Goal: Task Accomplishment & Management: Manage account settings

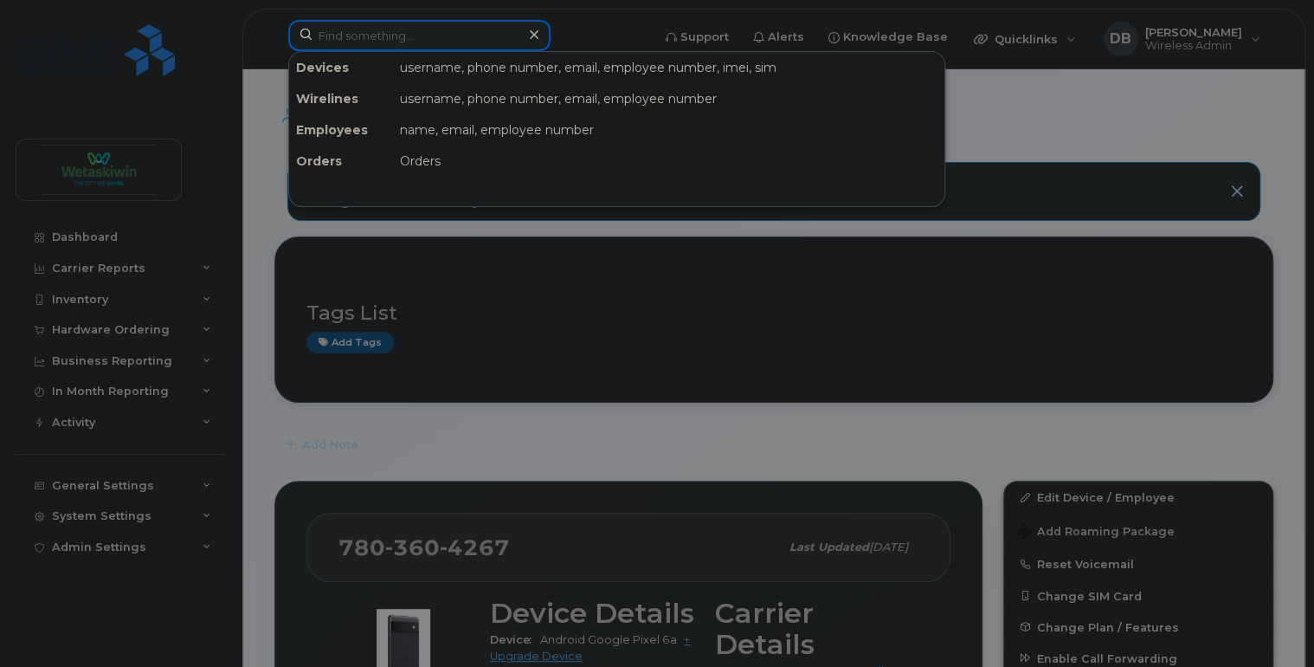
click at [405, 36] on input at bounding box center [419, 35] width 262 height 31
click at [446, 35] on input at bounding box center [419, 35] width 262 height 31
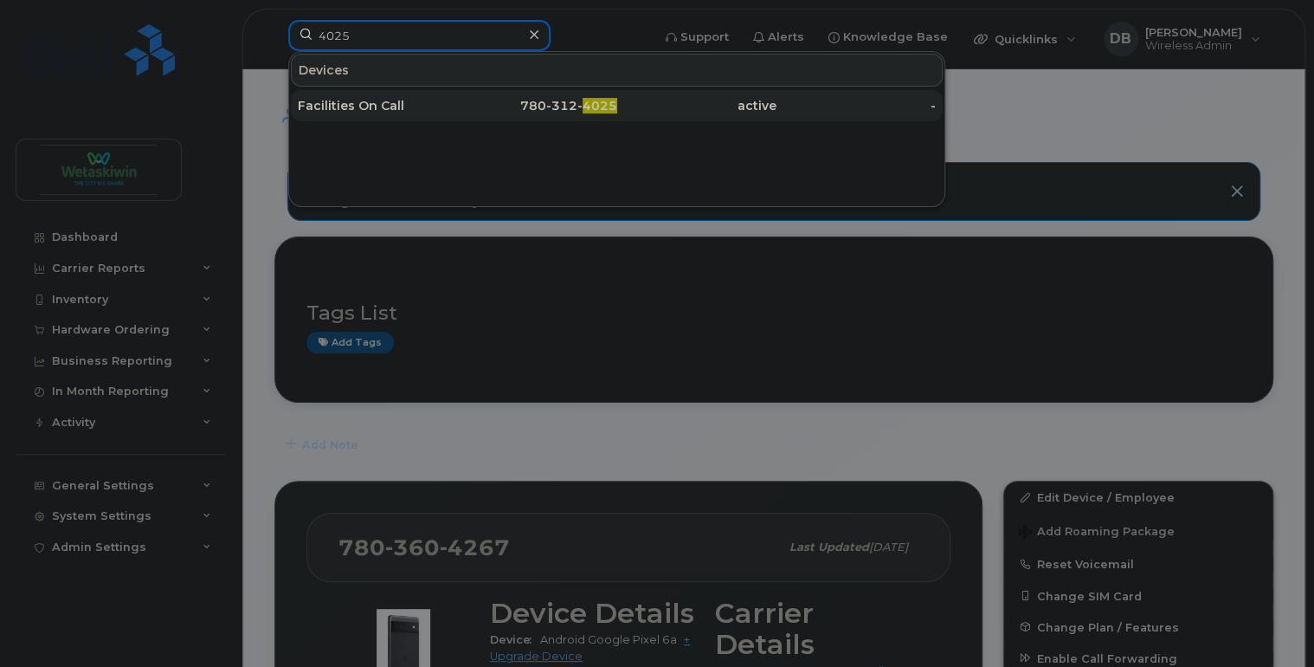
type input "4025"
click at [373, 111] on div "Facilities On Call" at bounding box center [377, 105] width 159 height 17
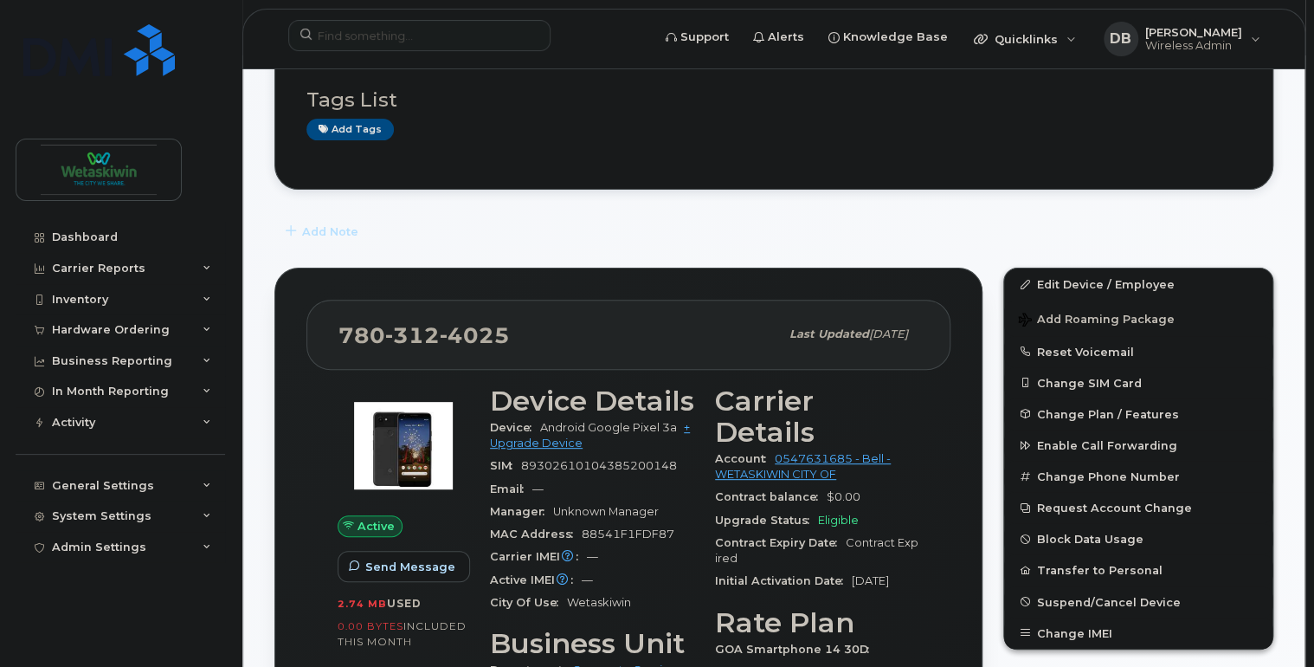
scroll to position [277, 0]
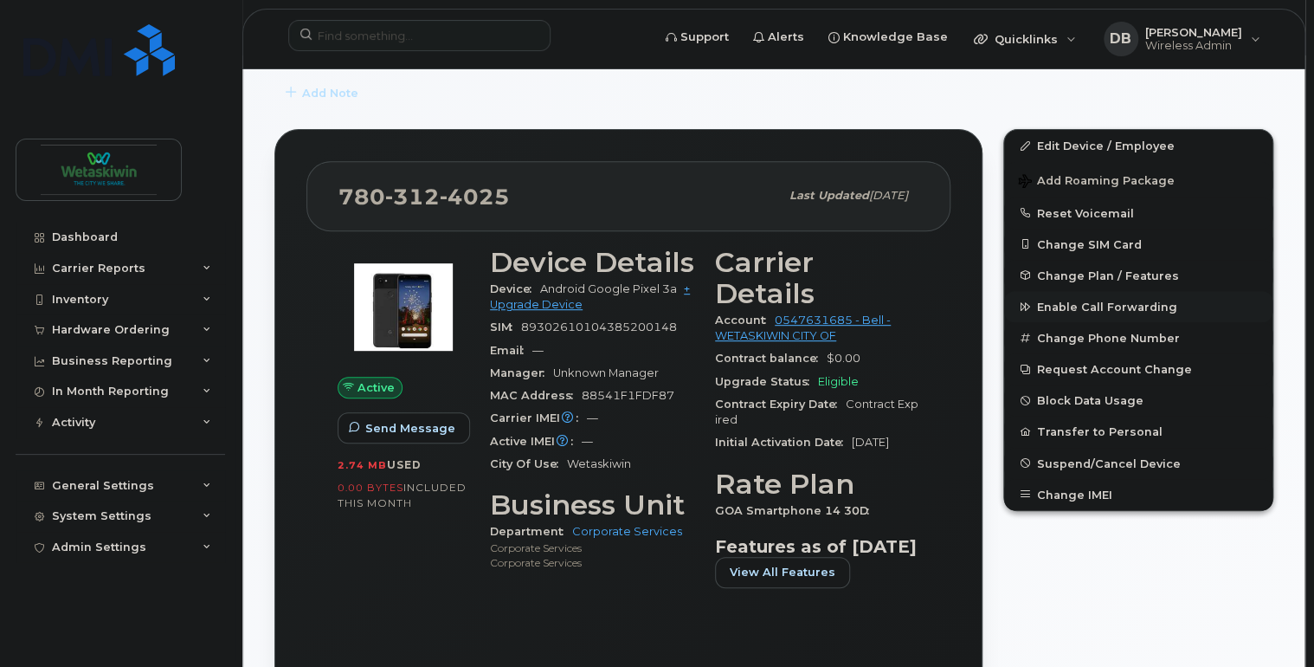
click at [1045, 308] on span "Enable Call Forwarding" at bounding box center [1107, 306] width 140 height 13
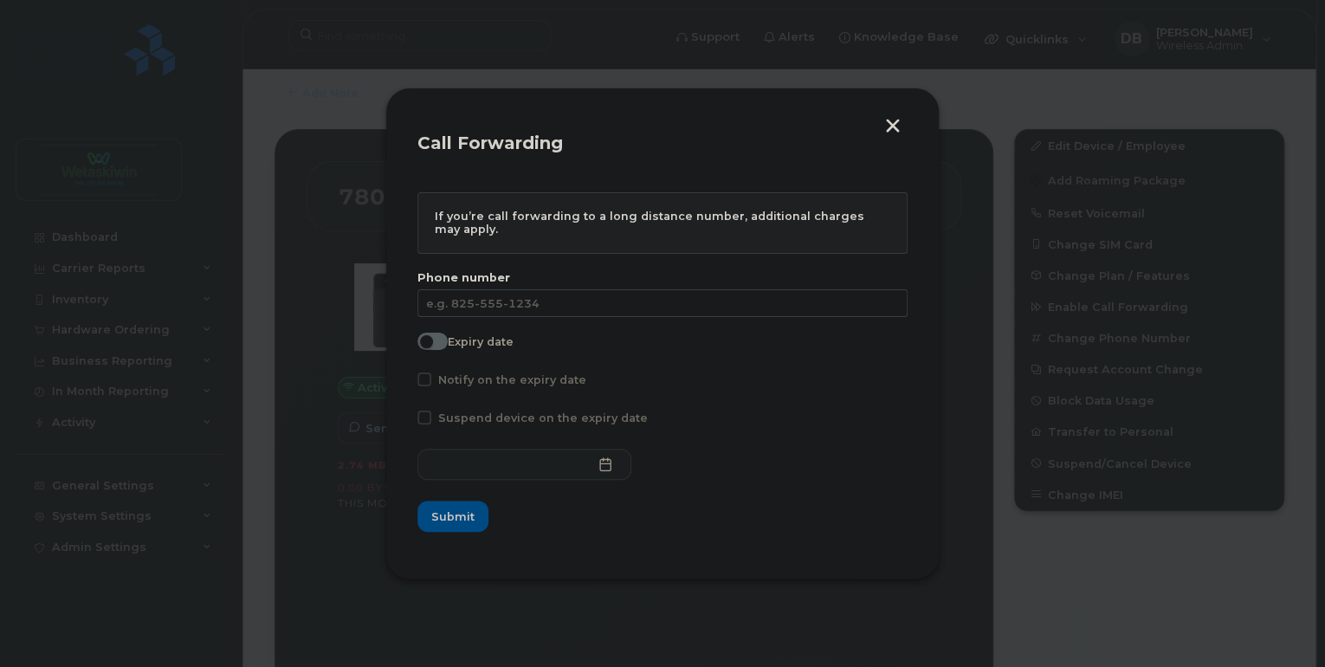
click at [436, 347] on span at bounding box center [432, 341] width 30 height 17
click at [431, 346] on input "Expiry date" at bounding box center [424, 340] width 14 height 14
click at [431, 346] on span at bounding box center [432, 341] width 30 height 17
click at [431, 346] on input "Expiry date" at bounding box center [424, 340] width 14 height 14
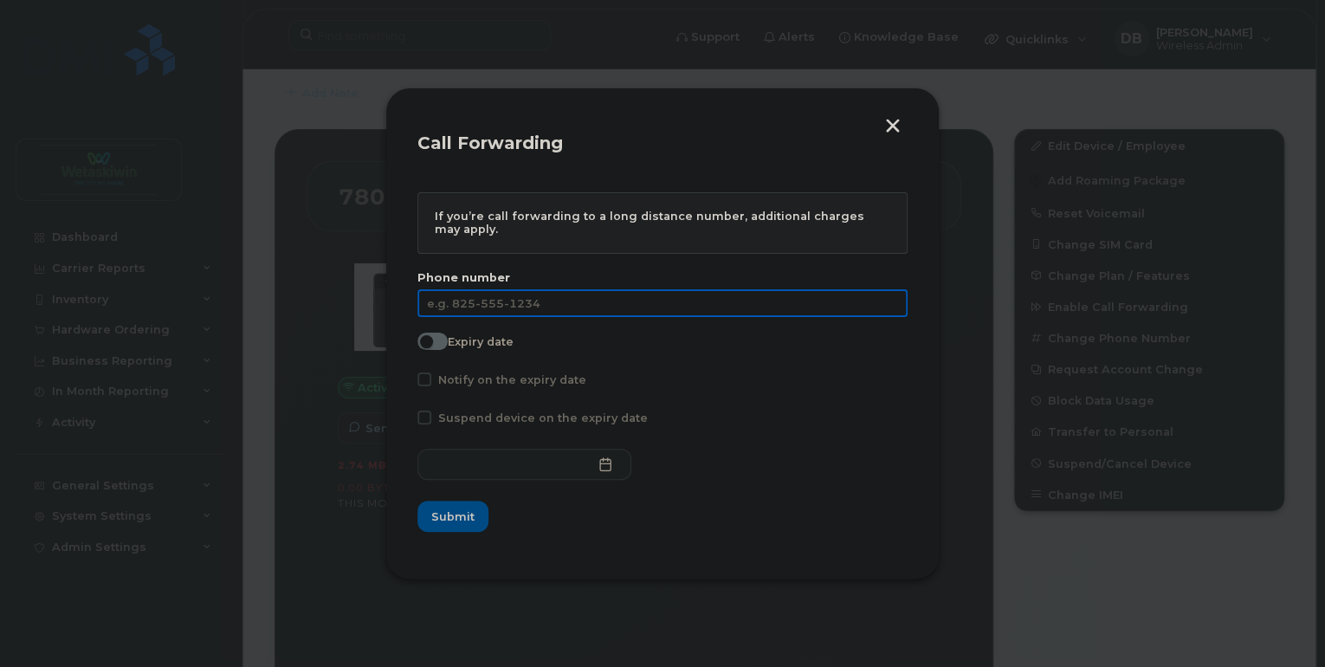
click at [465, 300] on input "text" at bounding box center [662, 303] width 490 height 28
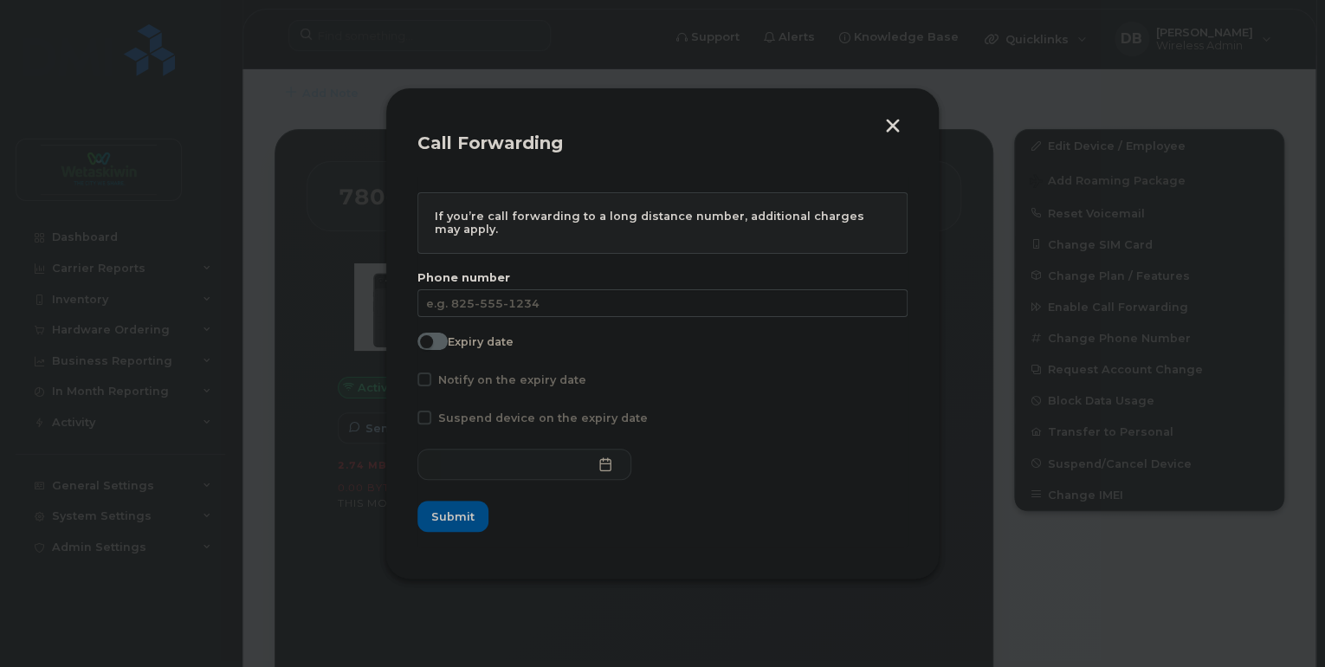
click at [440, 339] on span at bounding box center [432, 341] width 30 height 17
click at [431, 339] on input "Expiry date" at bounding box center [424, 340] width 14 height 14
checkbox input "true"
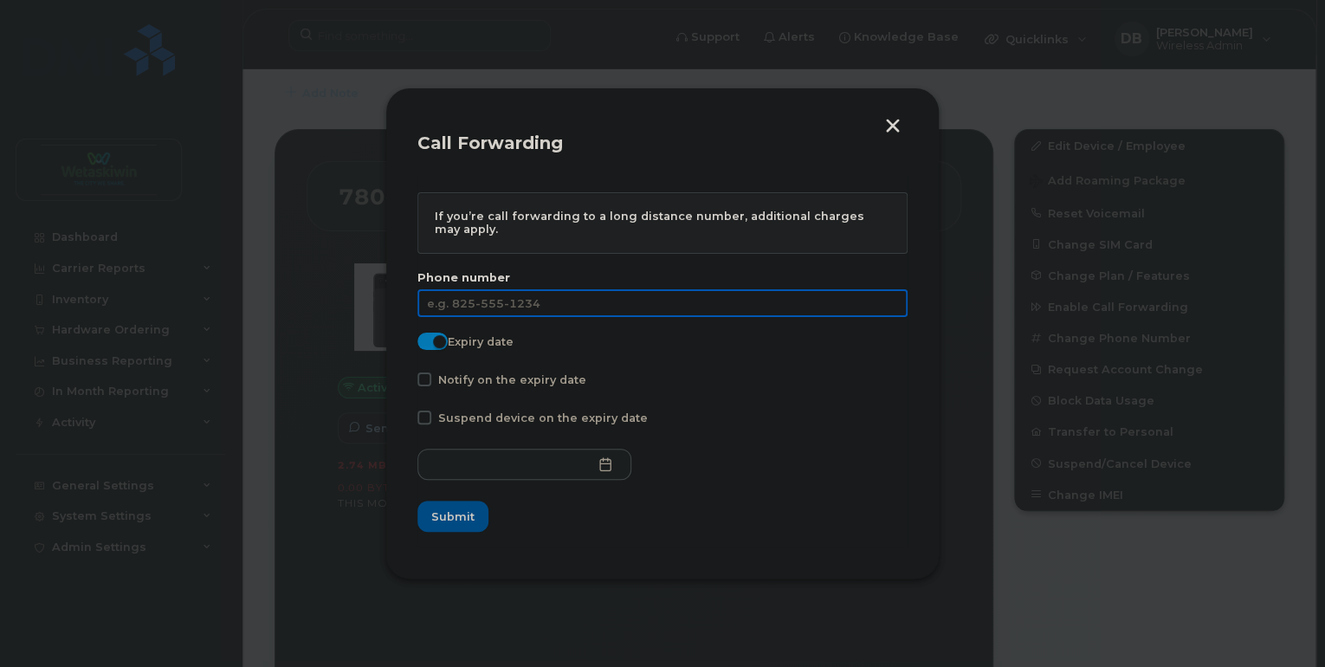
click at [464, 299] on input "text" at bounding box center [662, 303] width 490 height 28
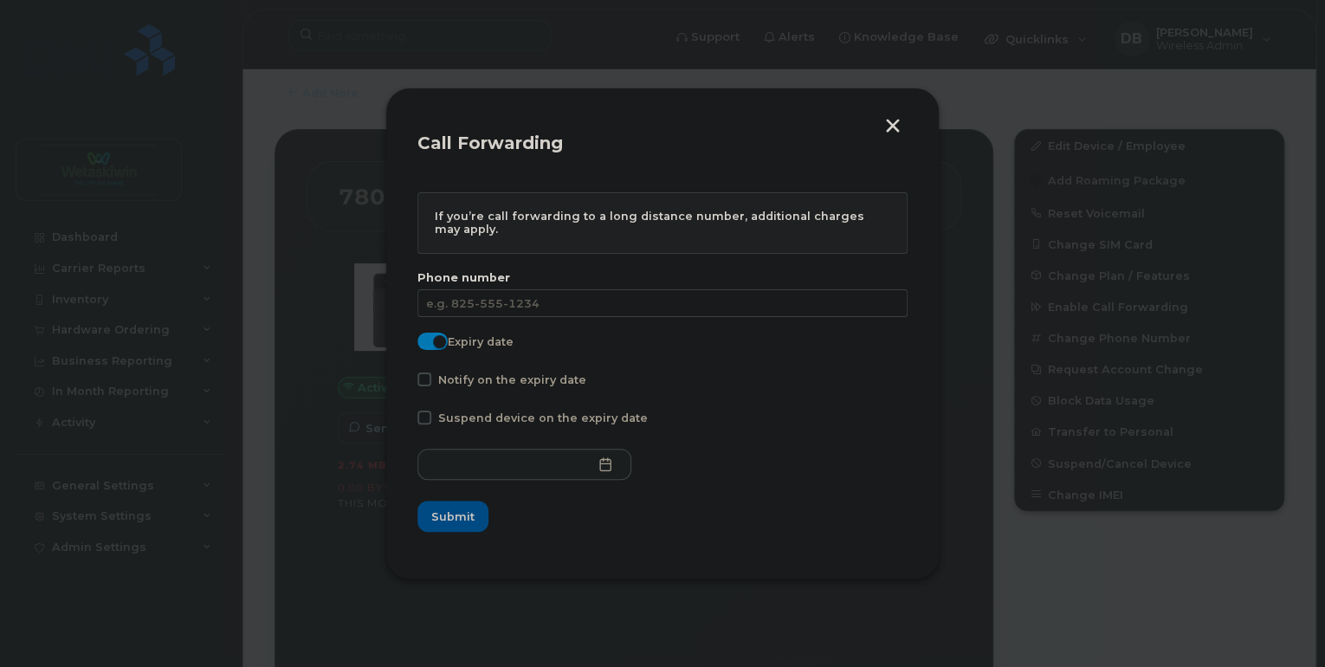
click at [892, 125] on button "button" at bounding box center [893, 128] width 26 height 18
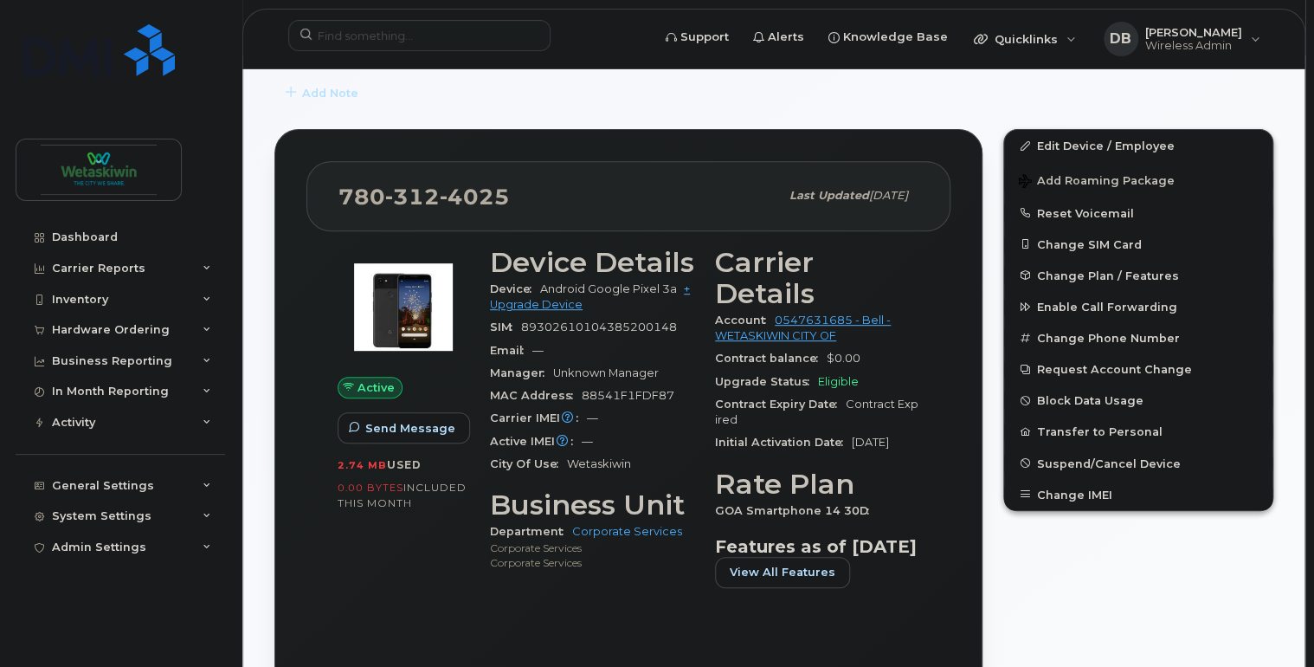
click at [1126, 568] on div "Edit Device / Employee Add Roaming Package Reset Voicemail Change SIM Card Chan…" at bounding box center [1138, 421] width 291 height 604
click at [1146, 552] on div "Edit Device / Employee Add Roaming Package Reset Voicemail Change SIM Card Chan…" at bounding box center [1138, 421] width 291 height 604
click at [209, 418] on icon at bounding box center [207, 422] width 9 height 9
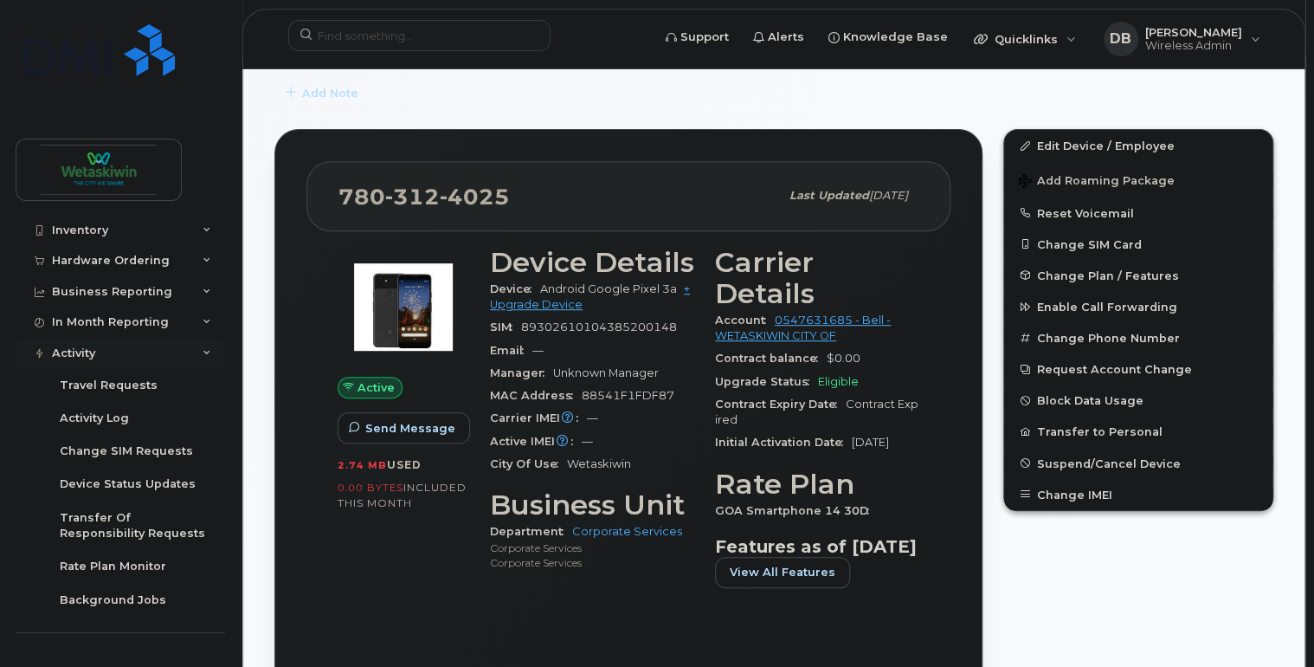
scroll to position [69, 0]
click at [203, 351] on icon at bounding box center [207, 353] width 9 height 9
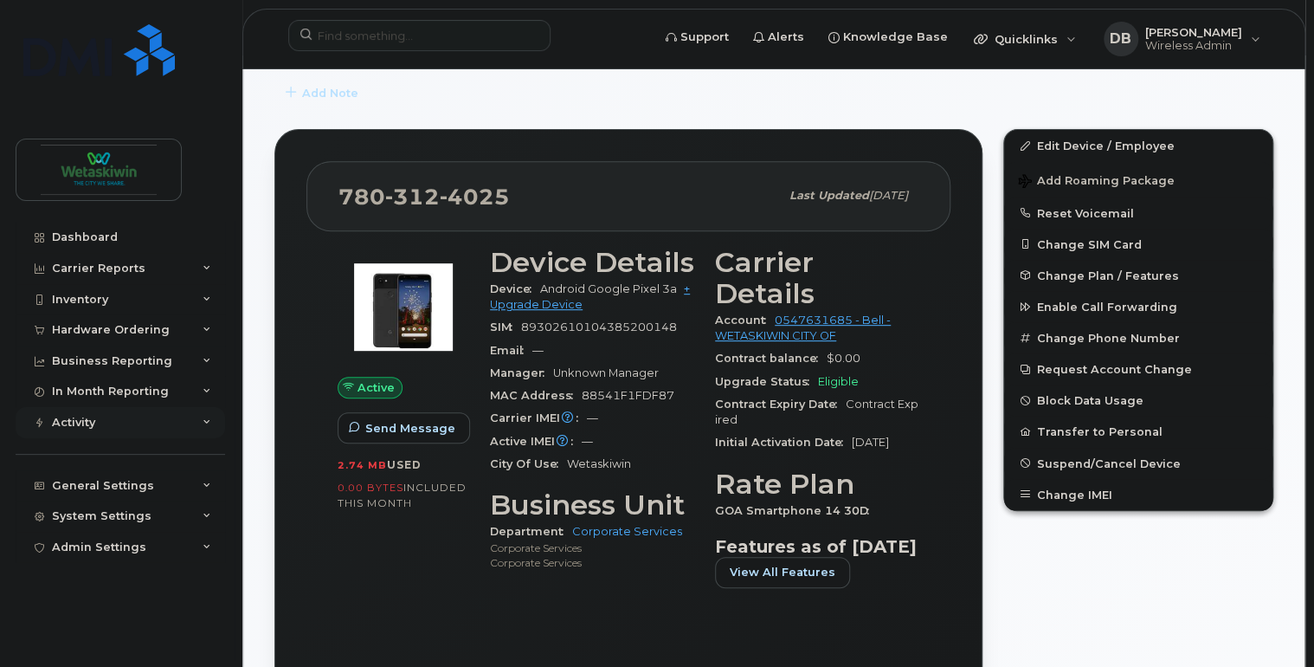
scroll to position [0, 0]
click at [209, 423] on icon at bounding box center [207, 422] width 9 height 9
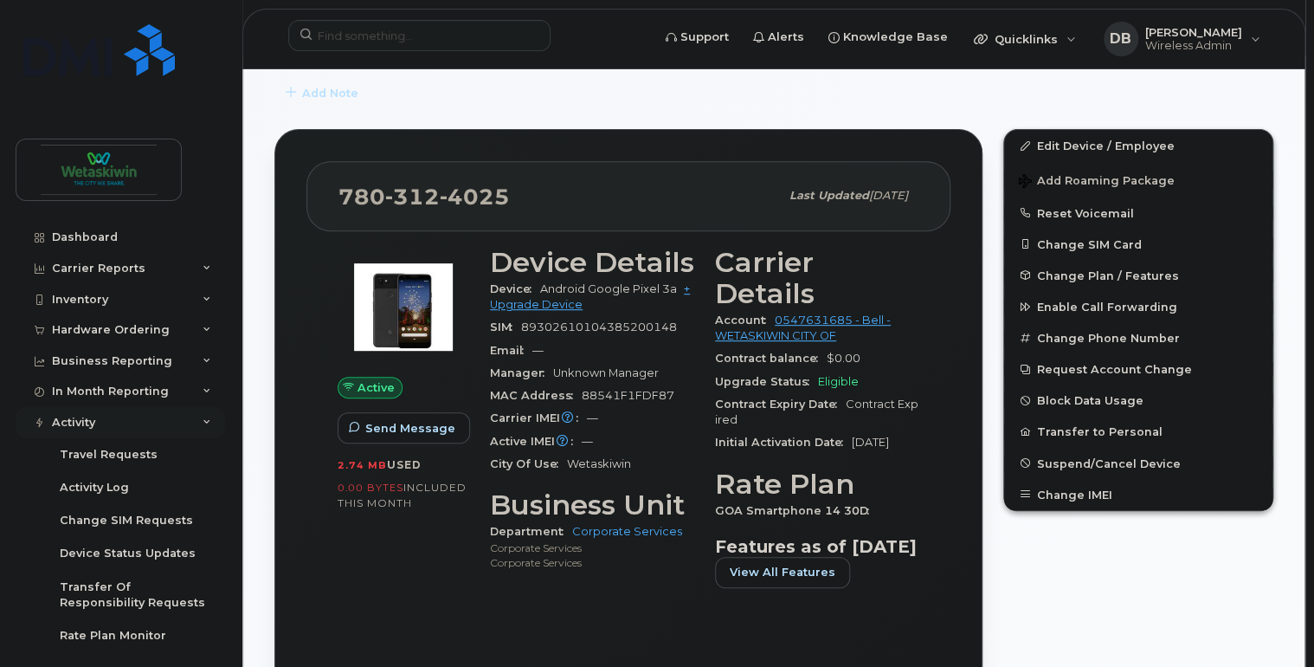
click at [201, 417] on div "Activity" at bounding box center [121, 422] width 210 height 31
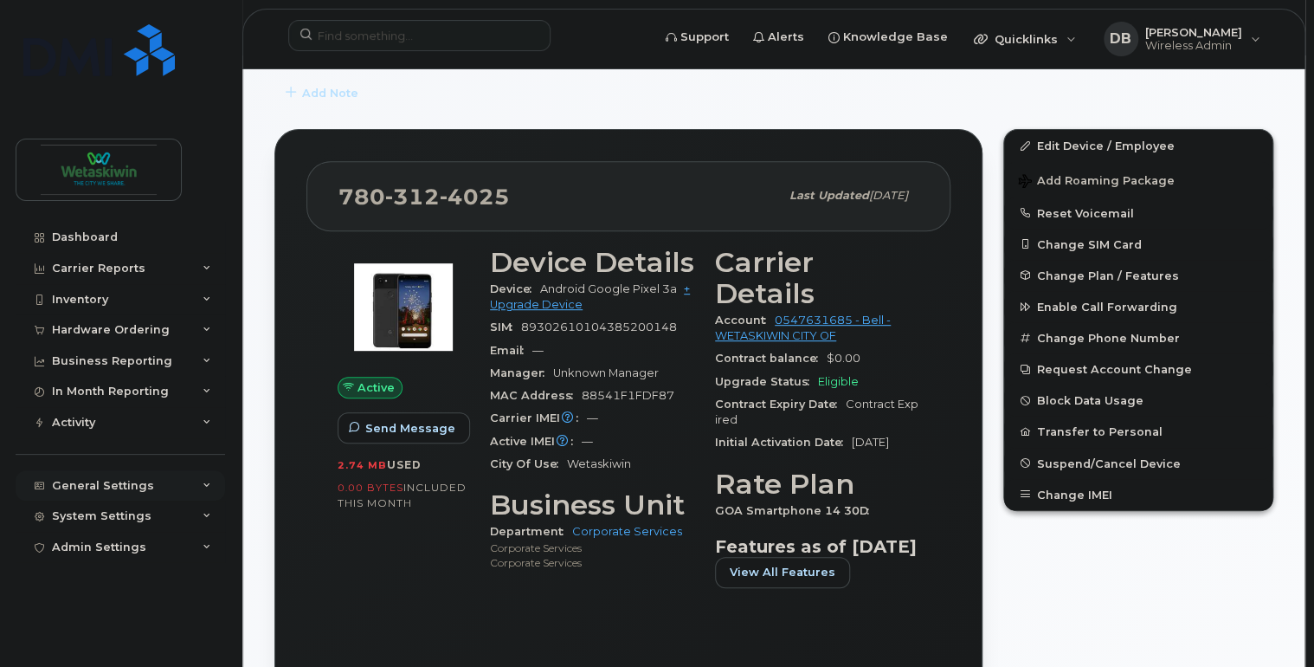
click at [201, 487] on div "General Settings" at bounding box center [121, 485] width 210 height 31
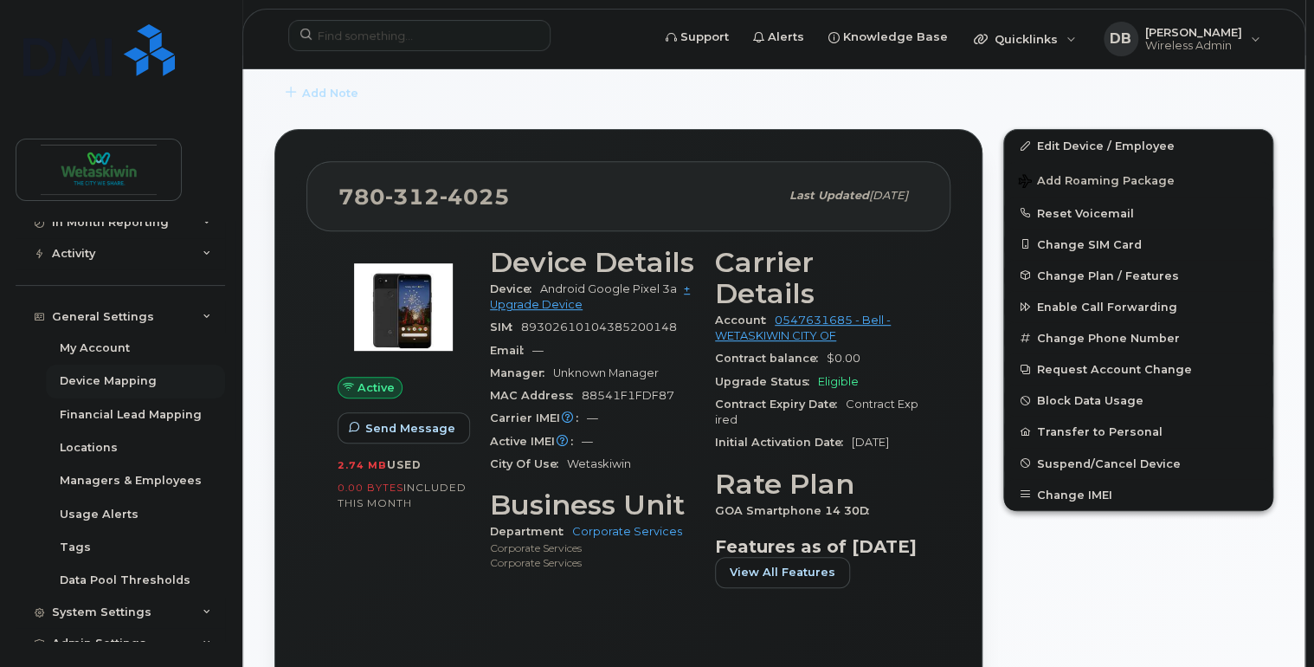
scroll to position [186, 0]
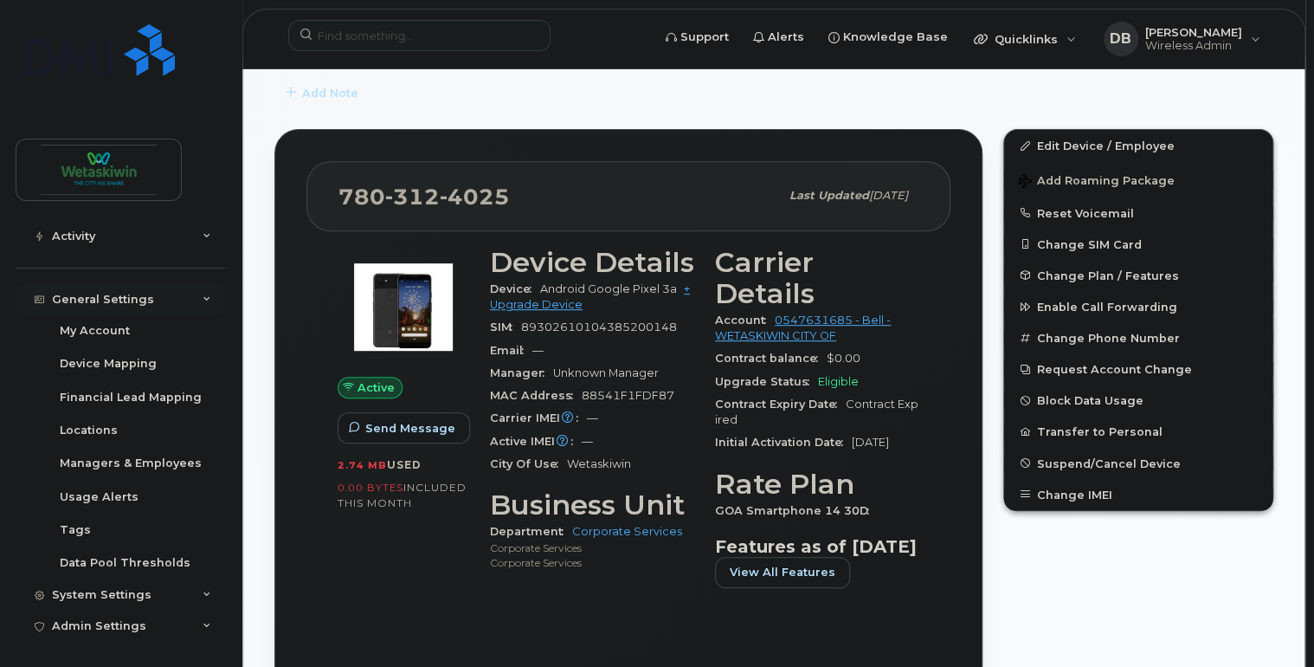
click at [191, 297] on div "General Settings" at bounding box center [121, 299] width 210 height 31
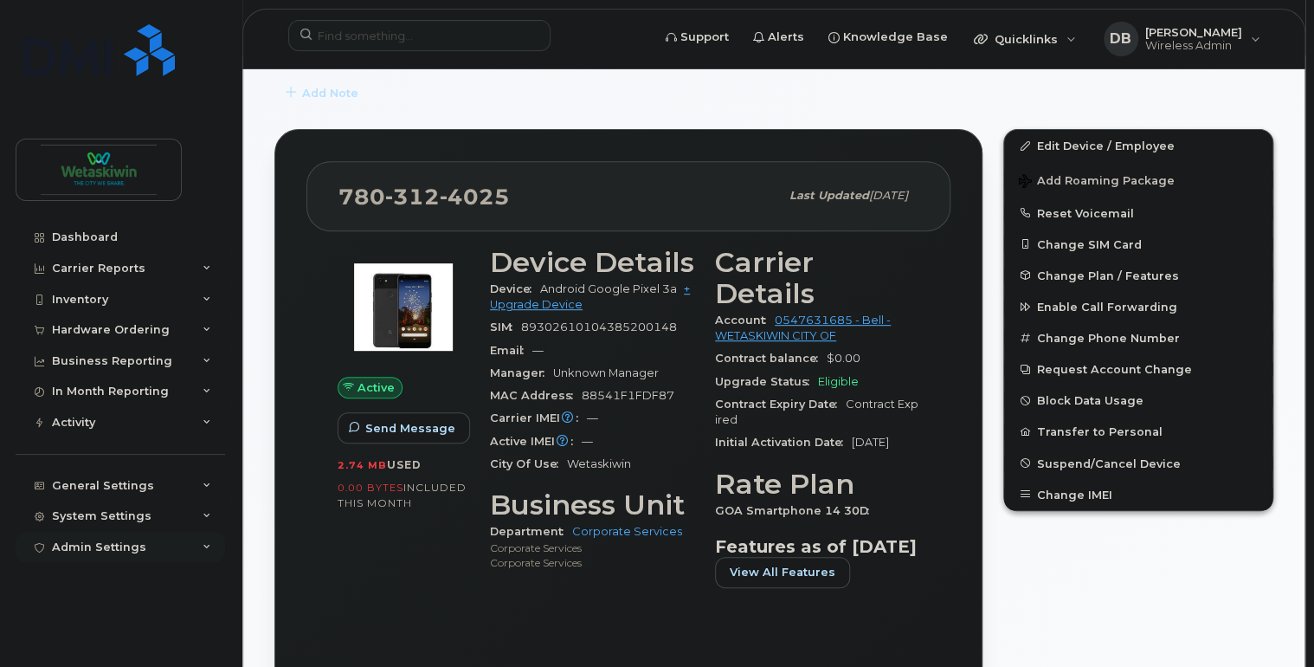
click at [205, 546] on icon at bounding box center [207, 547] width 9 height 9
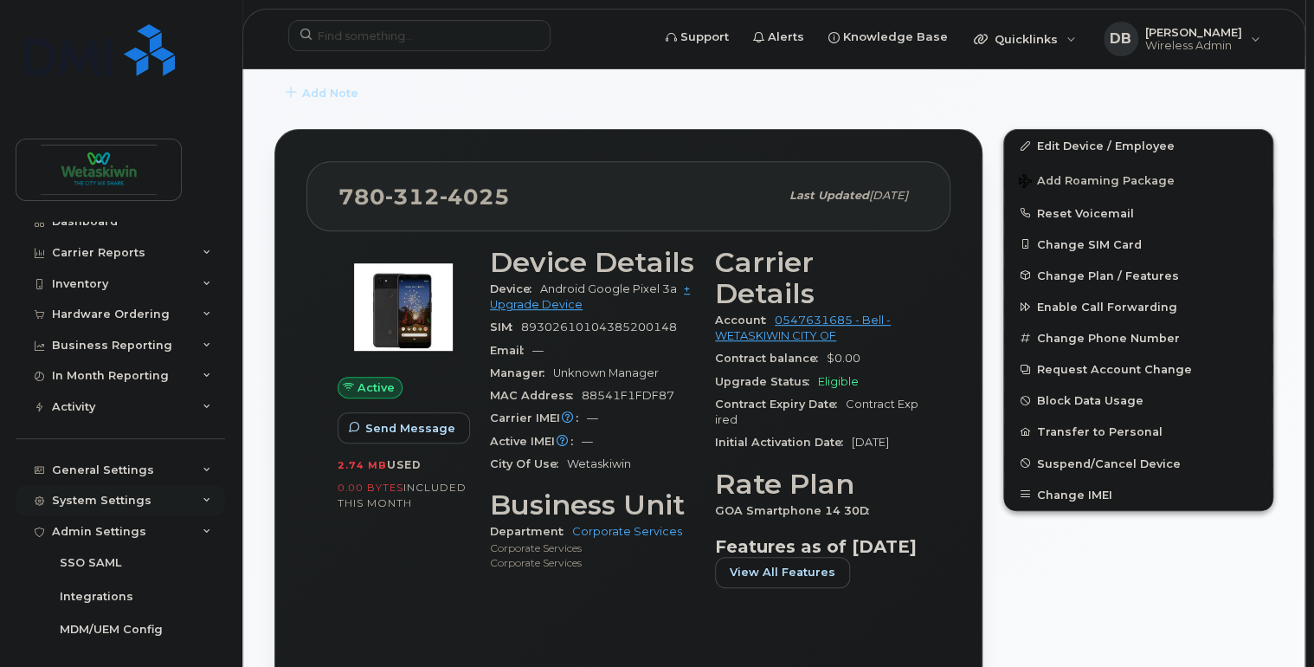
scroll to position [21, 0]
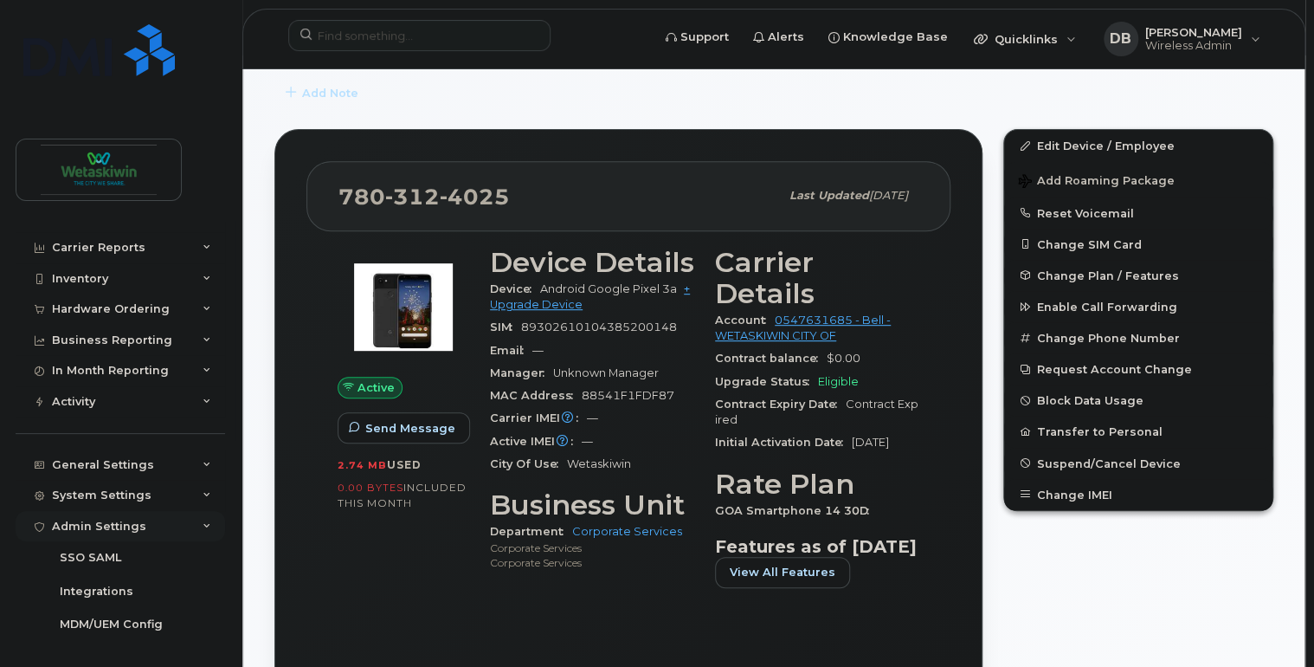
click at [203, 526] on icon at bounding box center [207, 526] width 9 height 9
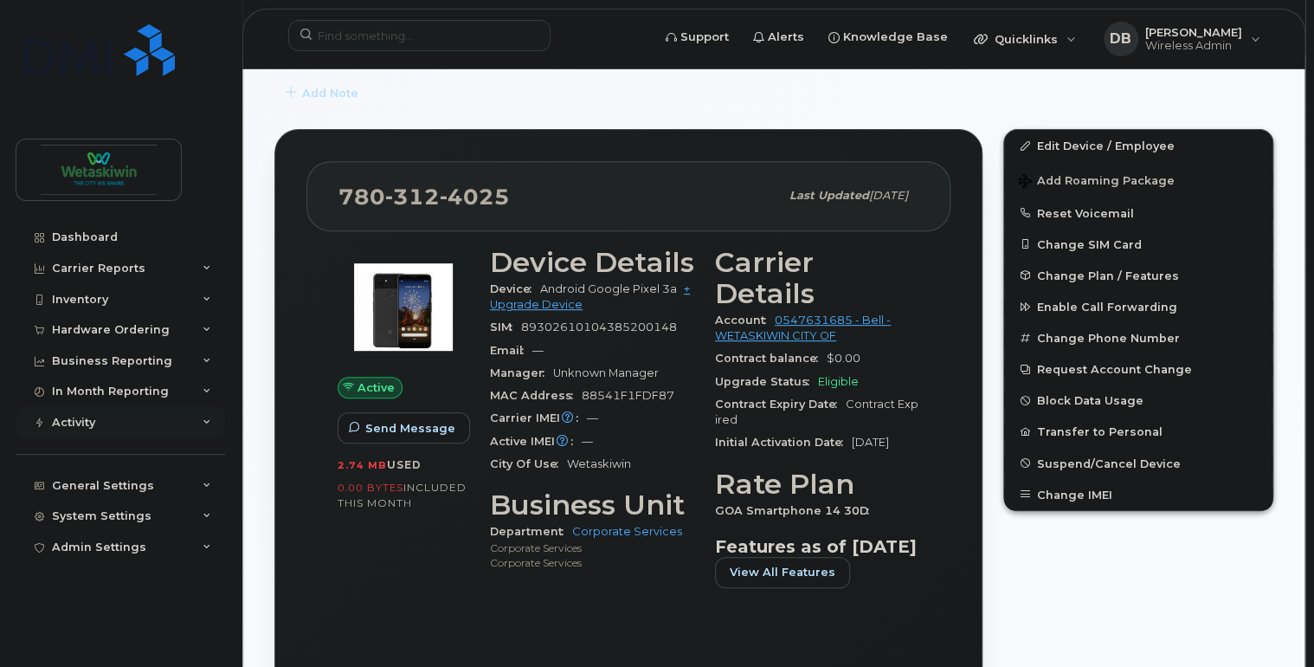
click at [208, 422] on icon at bounding box center [207, 422] width 9 height 9
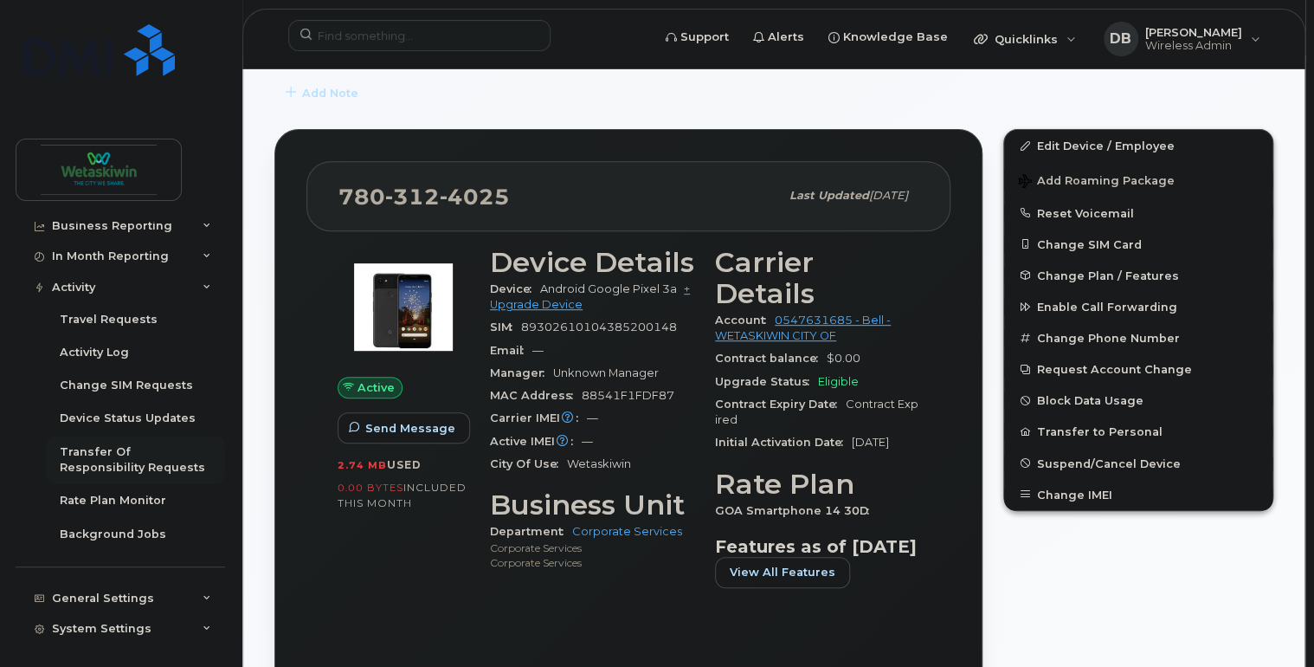
scroll to position [139, 0]
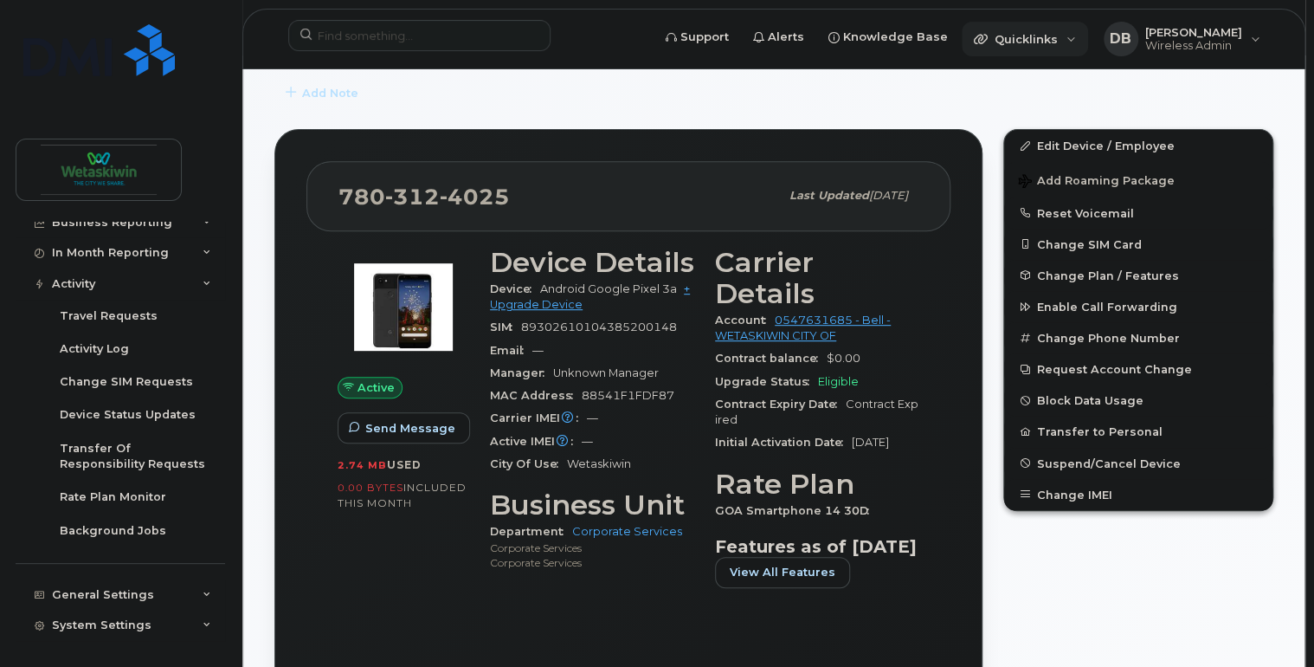
click at [1082, 39] on div "Quicklinks" at bounding box center [1025, 39] width 126 height 35
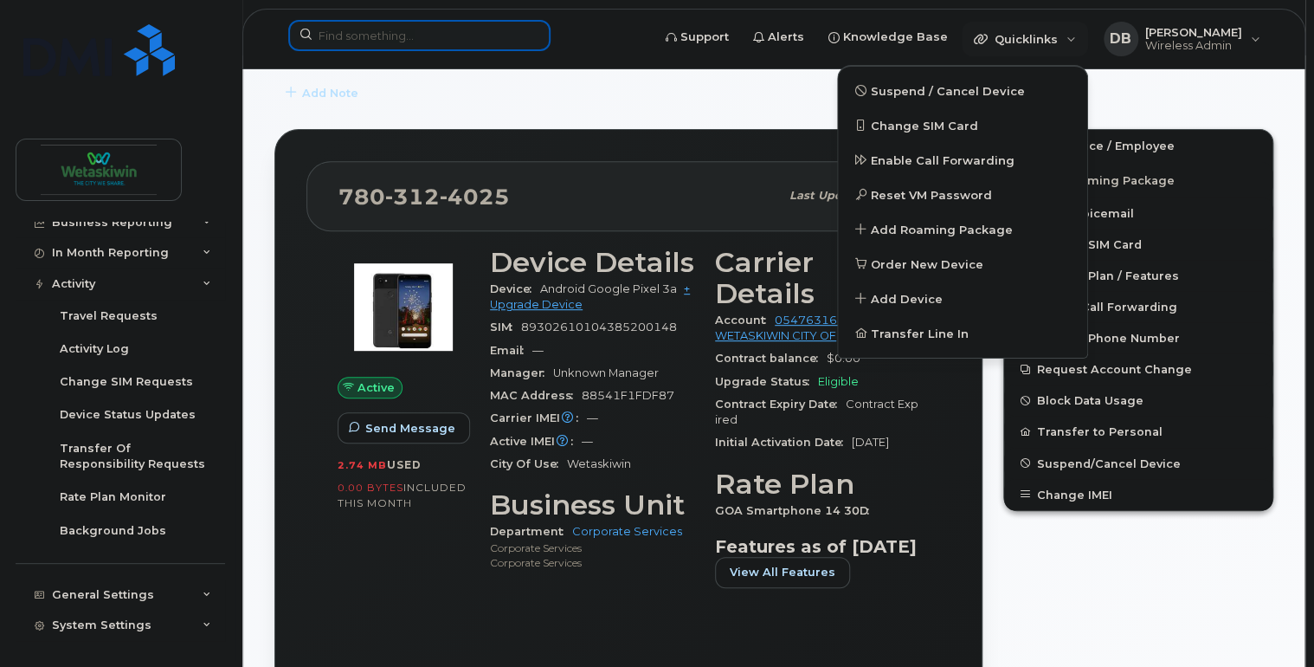
click at [458, 42] on input at bounding box center [419, 35] width 262 height 31
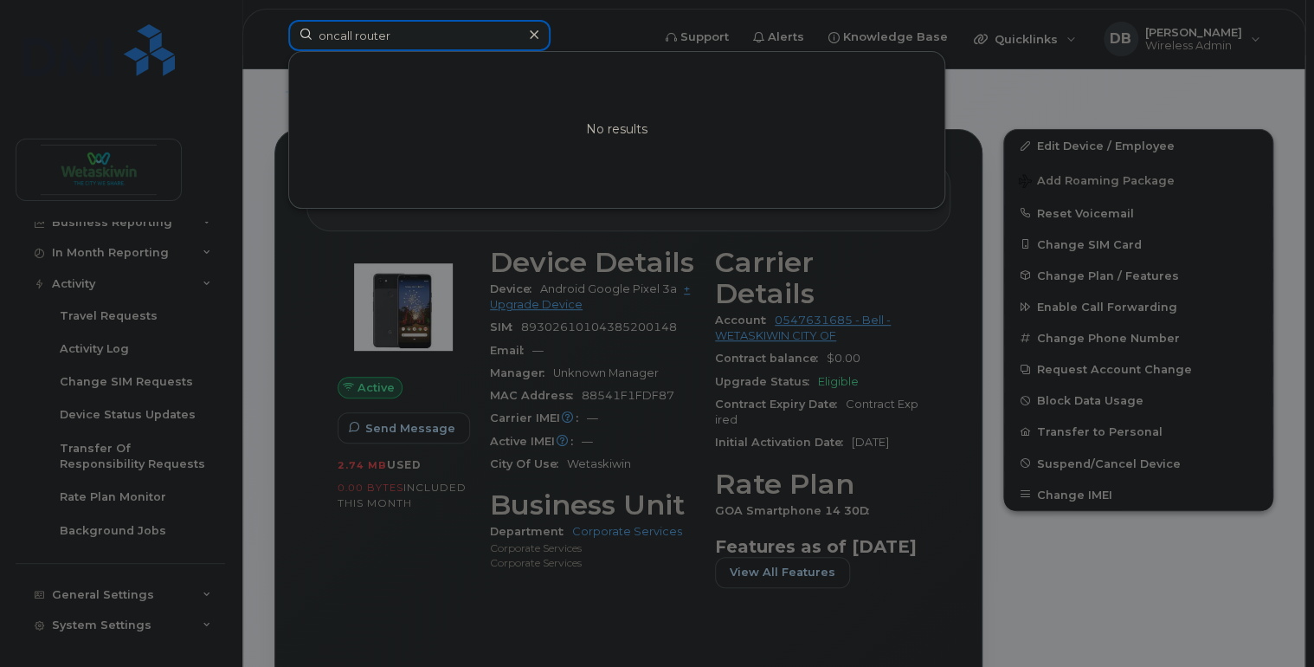
type input "oncall router"
click at [528, 36] on div at bounding box center [533, 35] width 25 height 25
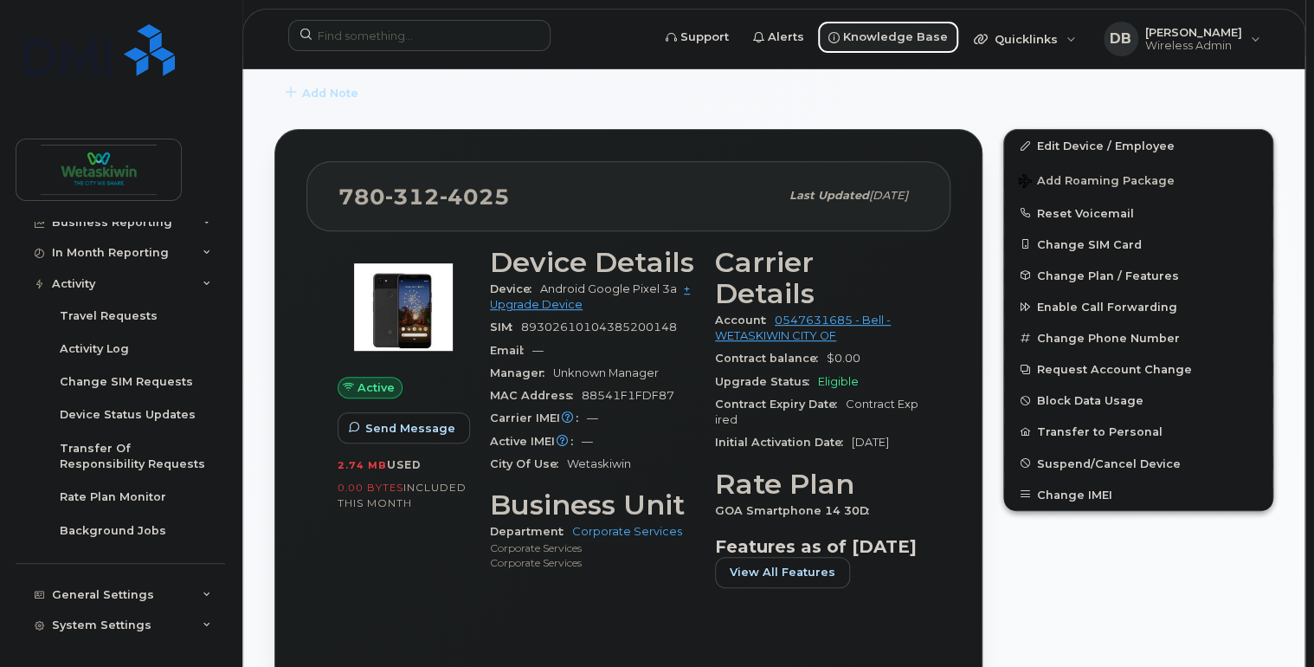
click at [942, 39] on span "Knowledge Base" at bounding box center [895, 37] width 105 height 17
click at [417, 574] on div "Active Send Message 2.74 MB  used 0.00 Bytes  included this month" at bounding box center [403, 424] width 152 height 376
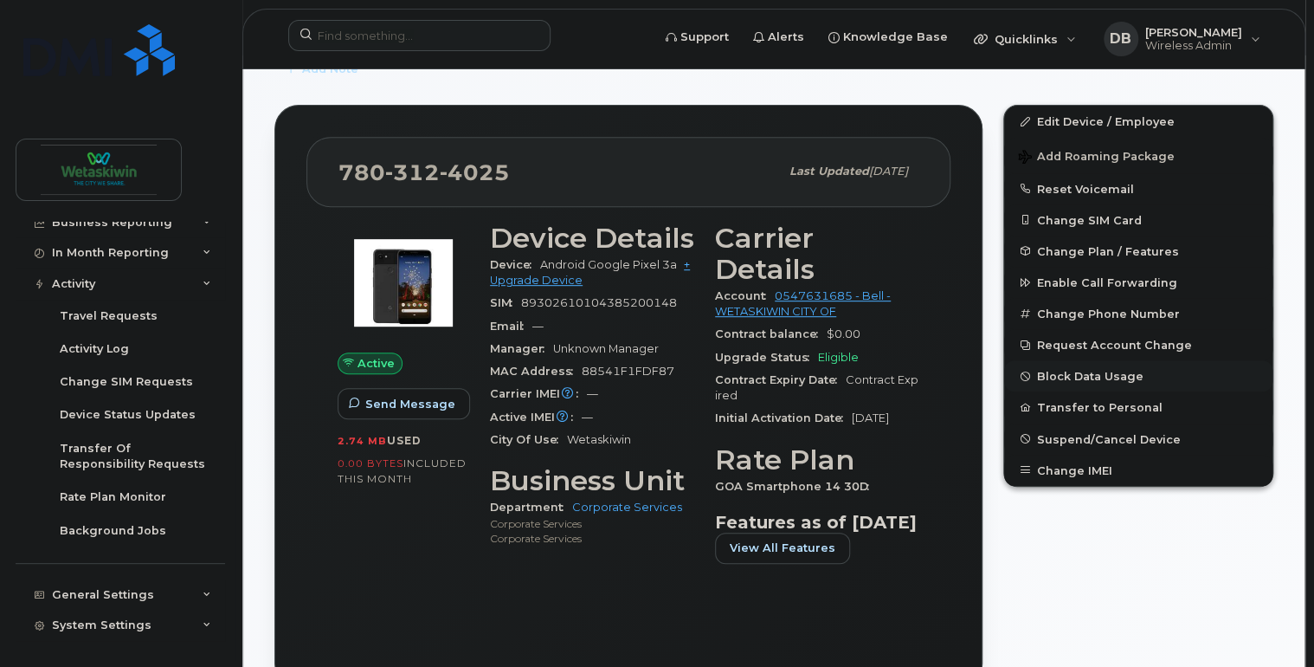
scroll to position [277, 0]
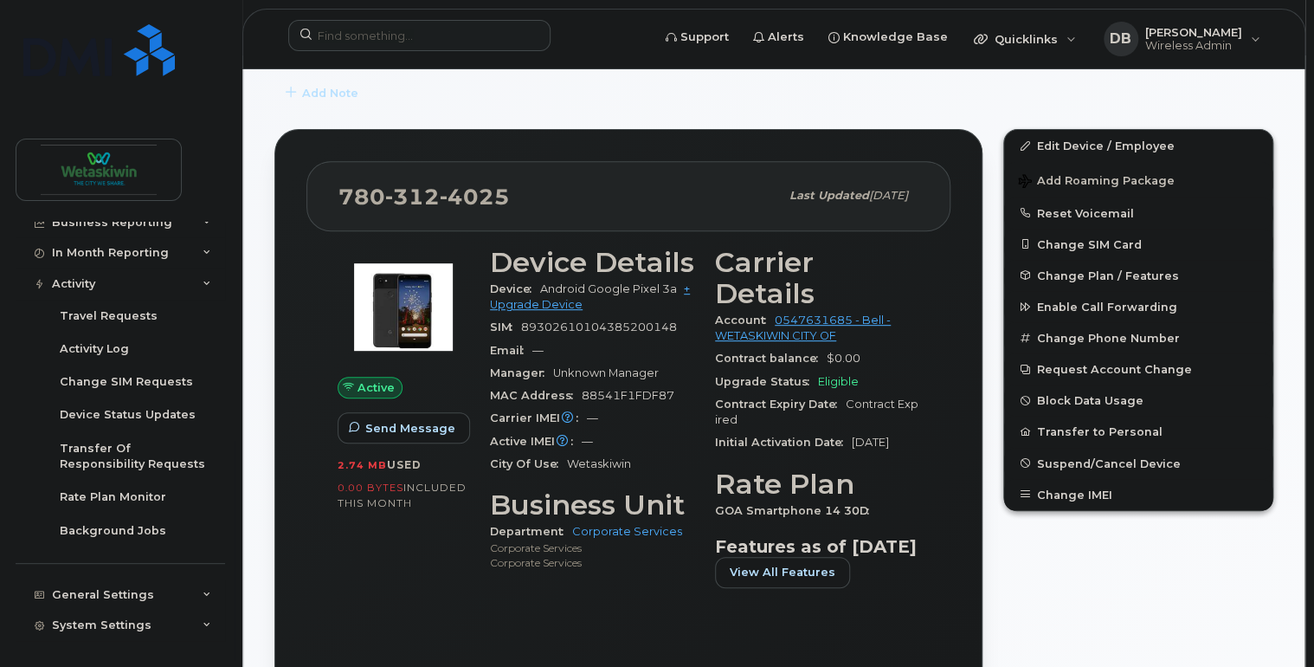
click at [400, 575] on div "Active Send Message 2.74 MB  used 0.00 Bytes  included this month" at bounding box center [403, 424] width 152 height 376
